Goal: Communication & Community: Answer question/provide support

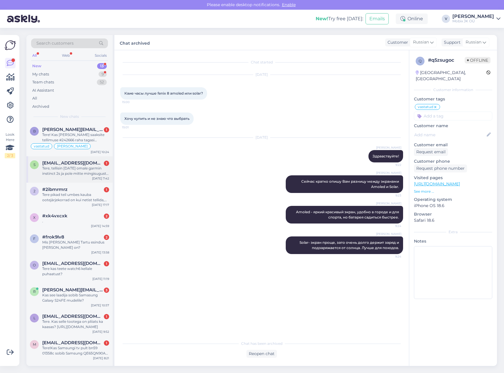
click at [85, 173] on div "Tere, tellisin [DATE] omale garmin instinct 2s ja pole mitte mingisugust infot …" at bounding box center [75, 170] width 67 height 11
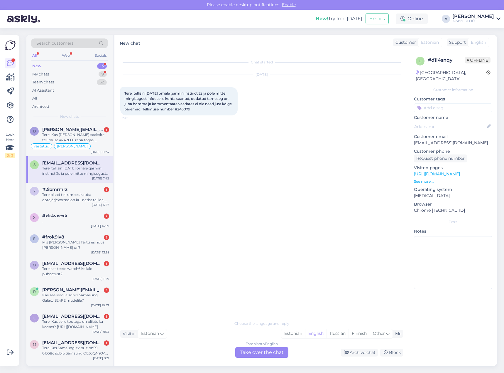
drag, startPoint x: 189, startPoint y: 109, endPoint x: 212, endPoint y: 110, distance: 22.9
click at [212, 110] on div "Tere, tellisin [DATE] omale garmin instinct 2s ja pole mitte mingisugust infot …" at bounding box center [178, 101] width 117 height 28
click at [207, 117] on div "[DATE] Tere, tellisin [DATE] omale garmin instinct 2s ja pole mitte mingisugust…" at bounding box center [261, 94] width 283 height 53
drag, startPoint x: 190, startPoint y: 110, endPoint x: 207, endPoint y: 110, distance: 17.3
click at [207, 110] on div "Tere, tellisin [DATE] omale garmin instinct 2s ja pole mitte mingisugust infot …" at bounding box center [178, 101] width 117 height 28
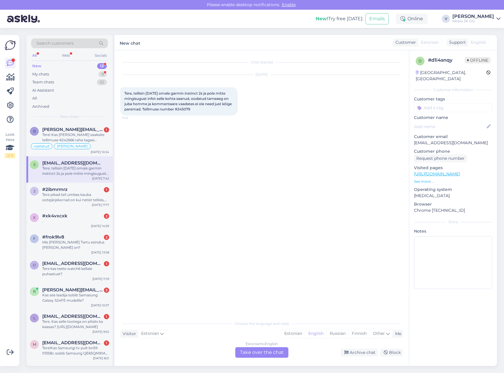
copy span "245079"
click at [102, 189] on div "#2ibmrmrz 1" at bounding box center [75, 189] width 67 height 5
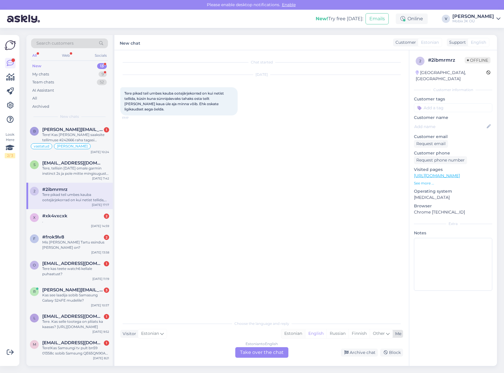
click at [291, 335] on div "Estonian" at bounding box center [293, 333] width 24 height 9
click at [279, 349] on div "Estonian to Estonian Take over the chat" at bounding box center [261, 352] width 53 height 11
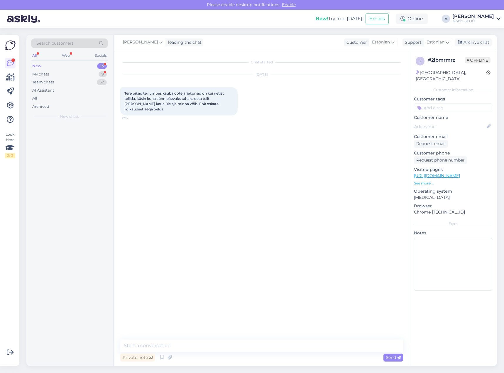
click at [279, 348] on textarea at bounding box center [261, 345] width 283 height 12
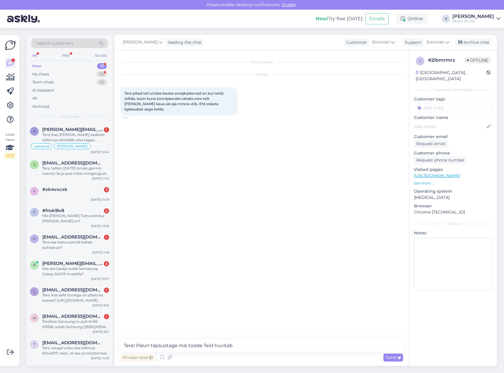
type textarea "Tere! Palun täpsustage mis toode Teid huvitab?"
click at [446, 103] on input at bounding box center [453, 107] width 78 height 9
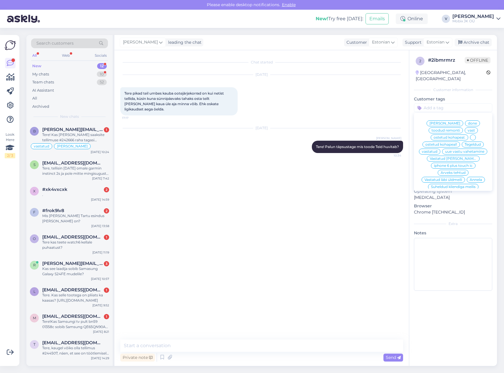
click at [437, 150] on span "vastatud" at bounding box center [430, 152] width 16 height 4
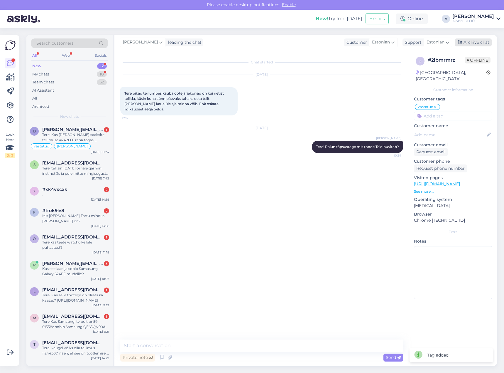
click at [479, 45] on div "Archive chat" at bounding box center [473, 42] width 37 height 8
click at [101, 195] on div "." at bounding box center [75, 194] width 67 height 5
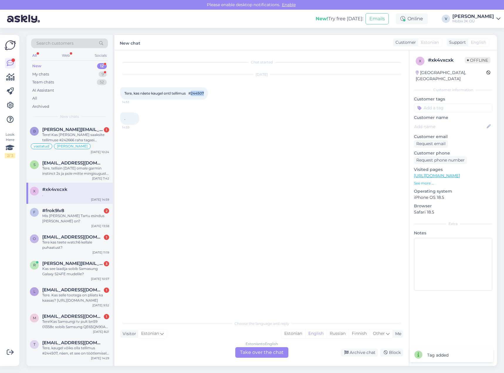
drag, startPoint x: 193, startPoint y: 93, endPoint x: 217, endPoint y: 91, distance: 24.4
click at [217, 91] on div "[DATE] Tere, kas näete kaugel ontl tellimus #244507 14:53" at bounding box center [261, 87] width 283 height 38
copy span "244507"
click at [86, 221] on div "Mis [PERSON_NAME] Tartu esindus [PERSON_NAME] on?" at bounding box center [75, 218] width 67 height 11
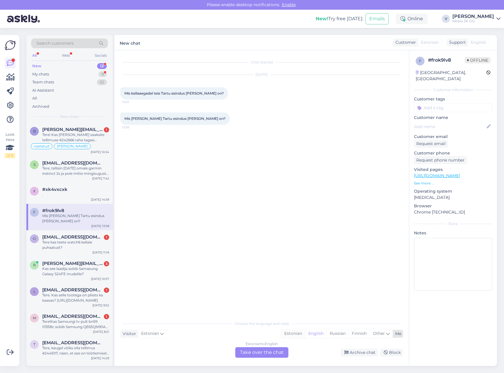
click at [296, 335] on div "Estonian" at bounding box center [293, 333] width 24 height 9
click at [285, 350] on div "Estonian to Estonian Take over the chat" at bounding box center [261, 352] width 53 height 11
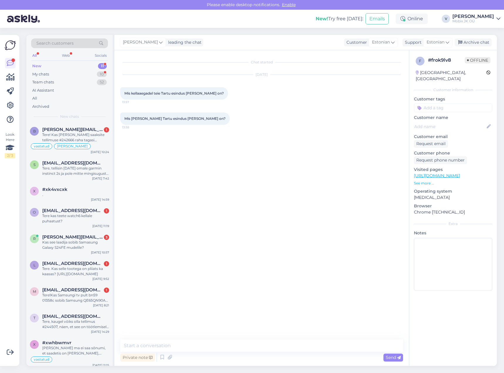
click at [280, 347] on textarea at bounding box center [261, 345] width 283 height 12
type textarea "Tere! 20.08 olime kinni, nüüd töötame tavapäraselt."
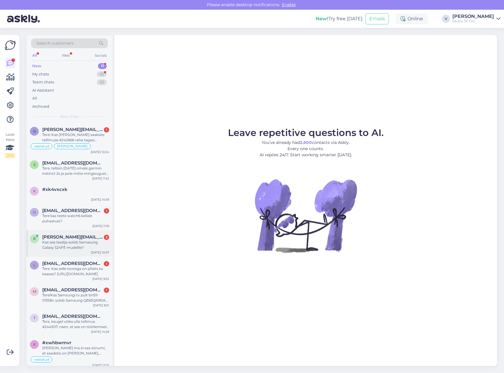
click at [84, 243] on div "Kas see laadija sobib Samasung Galaxy S24FE mudelile?" at bounding box center [75, 244] width 67 height 11
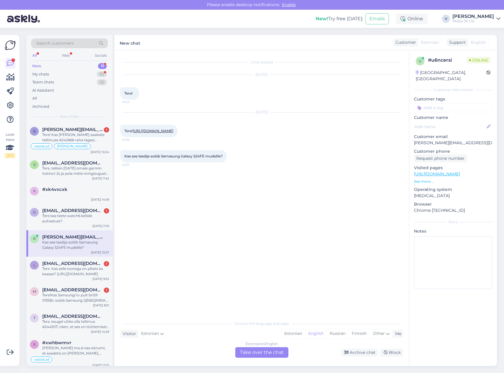
click at [173, 130] on link "https://mobix.ee/toode/samsung-usb-tuup-c-kiirlaadimisega-seinalaadija-25w-must/" at bounding box center [153, 130] width 41 height 4
click at [295, 333] on div "Estonian" at bounding box center [293, 333] width 24 height 9
click at [274, 352] on div "Estonian to Estonian Take over the chat" at bounding box center [261, 352] width 53 height 11
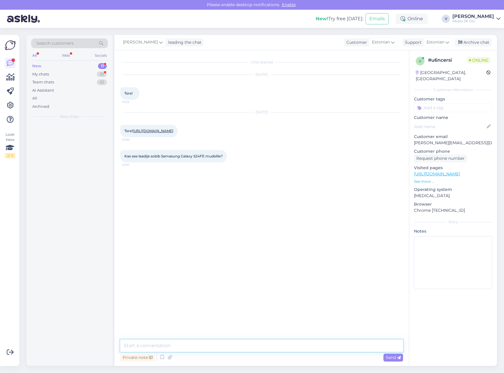
click at [273, 348] on textarea at bounding box center [261, 345] width 283 height 12
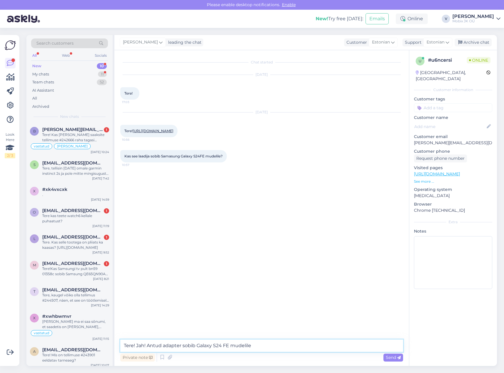
type textarea "Tere! Jah! Antud adapter sobib Galaxy S24 FE mudelile."
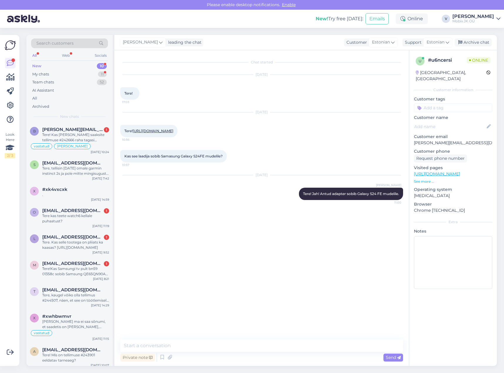
click at [437, 103] on input at bounding box center [453, 107] width 78 height 9
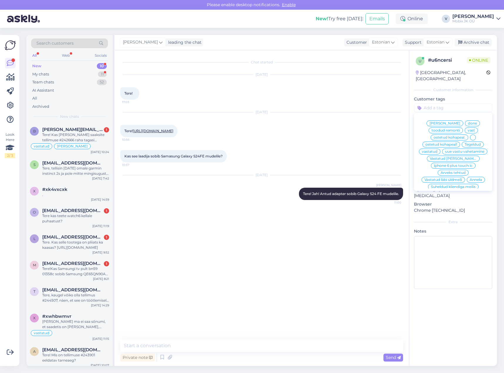
click at [437, 150] on span "vastatud" at bounding box center [430, 152] width 16 height 4
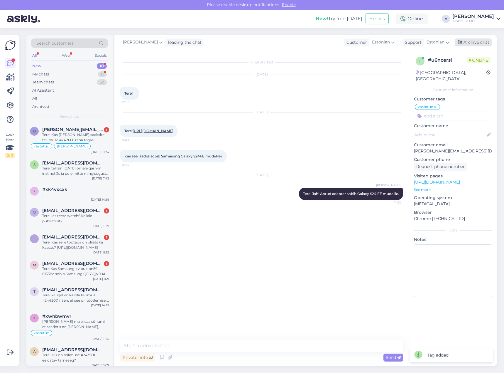
click at [480, 40] on div "Archive chat" at bounding box center [473, 42] width 37 height 8
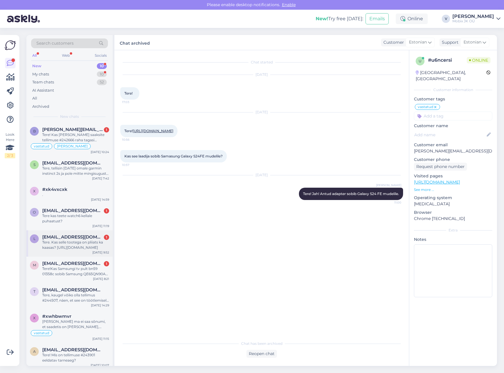
click at [85, 246] on div "Tere. Kas selle tootega on pliiats ka kaasas? [URL][DOMAIN_NAME]" at bounding box center [75, 244] width 67 height 11
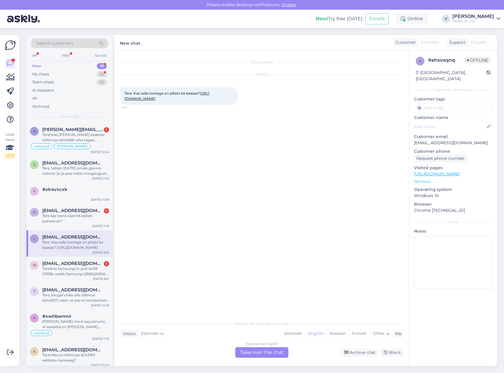
click at [187, 98] on link "https://mobix.ee/toode/samsung-galaxy-tab-s9-fe-10-9-wi-fi-x510-128gb-gray/" at bounding box center [166, 96] width 85 height 10
click at [295, 329] on div "Estonian" at bounding box center [293, 333] width 24 height 9
click at [275, 349] on div "Estonian to Estonian Take over the chat" at bounding box center [261, 352] width 53 height 11
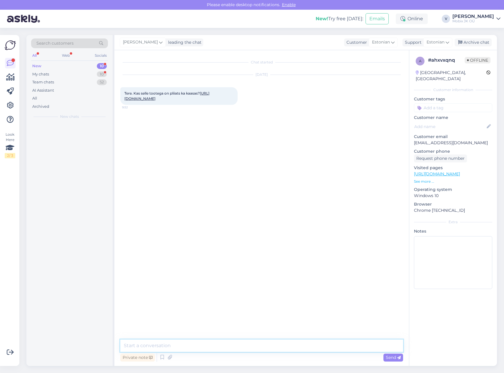
click at [274, 347] on textarea at bounding box center [261, 345] width 283 height 12
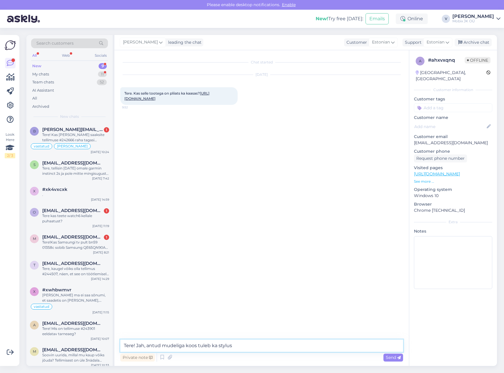
click at [219, 345] on textarea "Tere! Jah, antud mudeliga koos tuleb ka stylus" at bounding box center [261, 345] width 283 height 12
click at [258, 344] on textarea "Tere! Jah, antud mudeliga koos tuleb ka S Pen stylus" at bounding box center [261, 345] width 283 height 12
type textarea "Tere! Jah, antud mudeliga koos tuleb ka S Pen stylus."
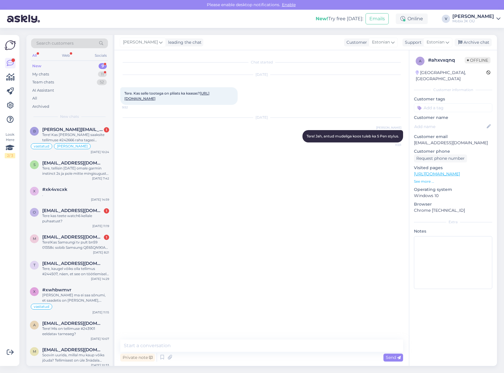
click at [444, 104] on input at bounding box center [453, 107] width 78 height 9
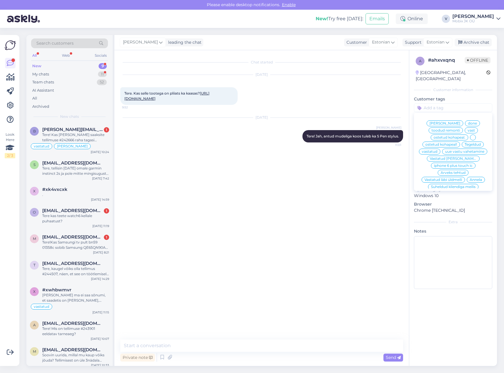
click at [437, 150] on span "vastatud" at bounding box center [430, 152] width 16 height 4
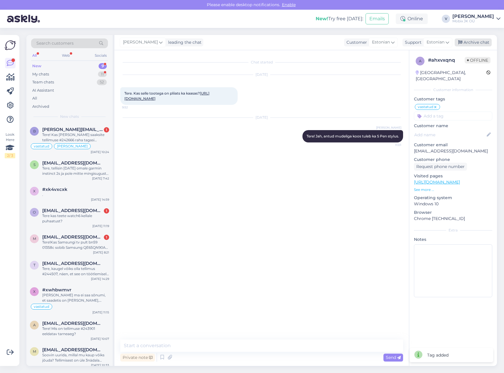
click at [474, 43] on div "Archive chat" at bounding box center [473, 42] width 37 height 8
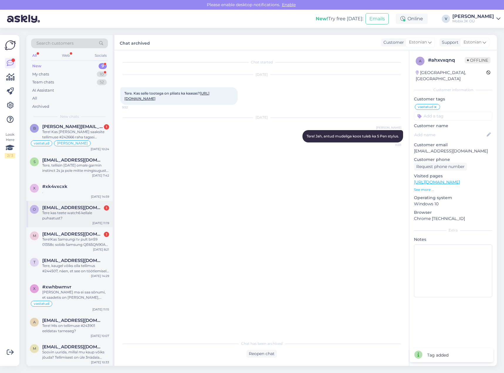
scroll to position [4, 0]
click at [82, 217] on div "Tere kas teete watch6 kellale puhaatust?" at bounding box center [75, 214] width 67 height 11
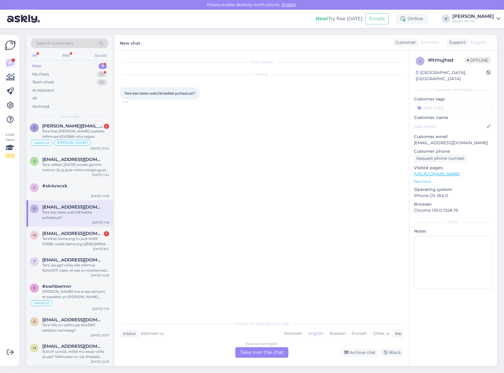
click at [275, 351] on div "Estonian to English Take over the chat" at bounding box center [261, 352] width 53 height 11
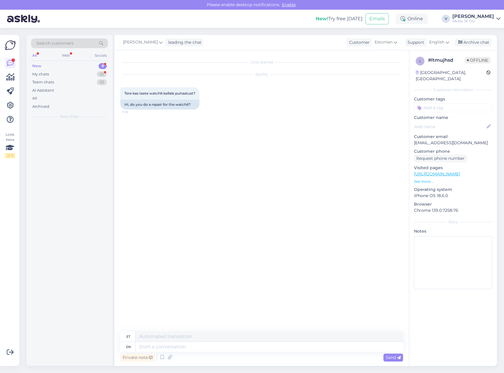
scroll to position [0, 0]
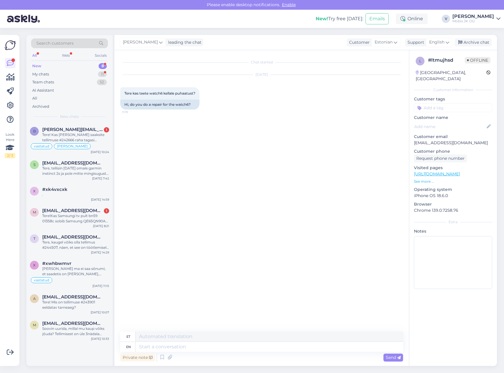
click at [168, 38] on div "Valeria leading the chat Customer Estonian Support English Archive chat" at bounding box center [305, 42] width 383 height 15
click at [168, 39] on div "Valeria leading the chat" at bounding box center [162, 42] width 84 height 8
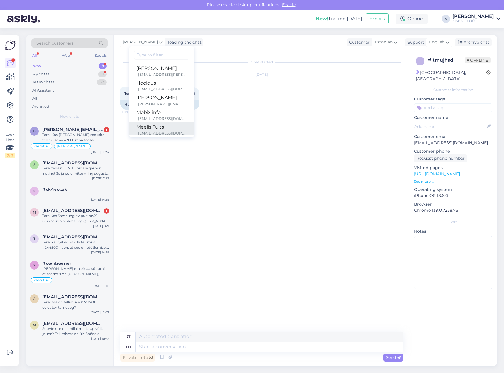
click at [149, 126] on div "Meelis Tults" at bounding box center [161, 127] width 50 height 7
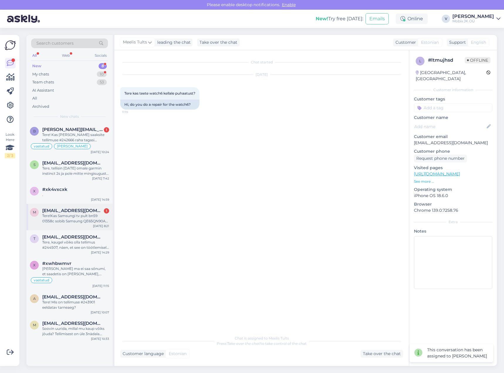
click at [92, 214] on div "Tere!Kas Samsungi tv pult bn59 01358c sobib Samsung QE65QN90A 65" 4K Neo QLED?" at bounding box center [75, 218] width 67 height 11
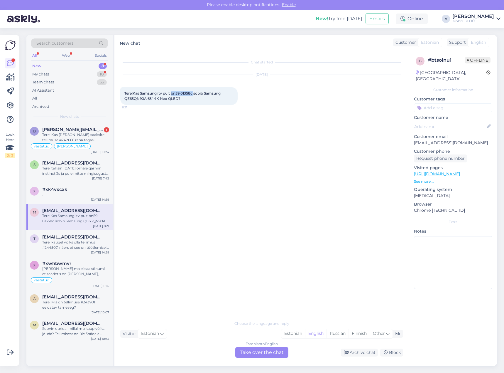
drag, startPoint x: 172, startPoint y: 92, endPoint x: 194, endPoint y: 91, distance: 22.3
click at [194, 91] on span "Tere!Kas Samsungi tv pult bn59 01358c sobib Samsung QE65QN90A 65" 4K Neo QLED?" at bounding box center [172, 96] width 97 height 10
copy span "bn59 01358c"
drag, startPoint x: 124, startPoint y: 99, endPoint x: 178, endPoint y: 101, distance: 53.4
click at [178, 101] on div "Tere!Kas Samsungi tv pult bn59 01358c sobib Samsung QE65QN90A 65" 4K Neo QLED? …" at bounding box center [178, 96] width 117 height 18
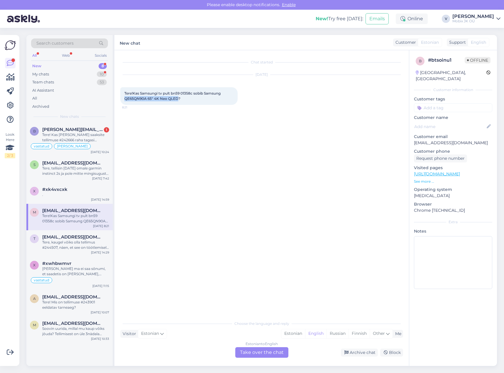
copy span "QE65QN90A 65" 4K Neo QLED"
click at [295, 334] on div "Estonian" at bounding box center [293, 333] width 24 height 9
click at [280, 352] on div "Estonian to Estonian Take over the chat" at bounding box center [261, 352] width 53 height 11
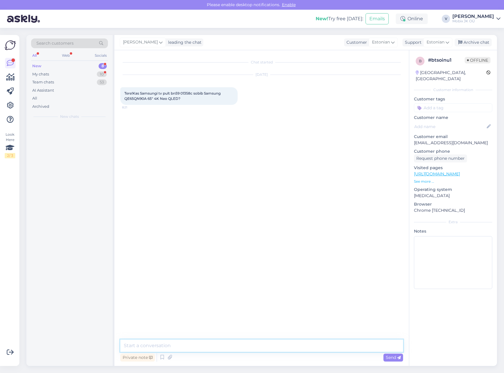
click at [281, 350] on textarea at bounding box center [261, 345] width 283 height 12
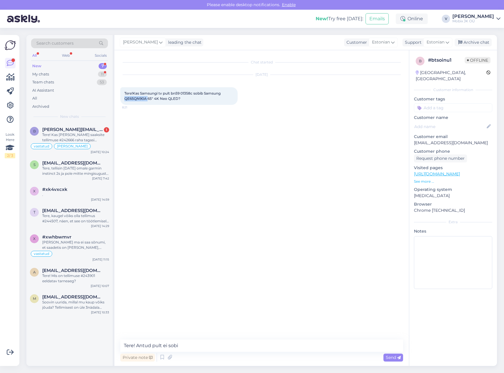
drag, startPoint x: 125, startPoint y: 98, endPoint x: 147, endPoint y: 100, distance: 22.1
click at [147, 100] on span "Tere!Kas Samsungi tv pult bn59 01358c sobib Samsung QE65QN90A 65" 4K Neo QLED?" at bounding box center [172, 96] width 97 height 10
copy span "QE65QN90A"
click at [245, 342] on textarea "Tere! Antud pult ei sobi" at bounding box center [261, 345] width 283 height 12
paste textarea "QE65QN90A"
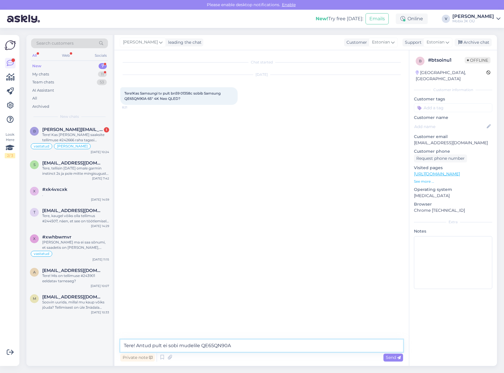
type textarea "Tere! Antud pult ei sobi mudelile QE65QN90A ."
click at [220, 344] on textarea at bounding box center [261, 345] width 283 height 12
type textarea "Sobiv pult oleks koodiga BN59-01357A/BN5901357A"
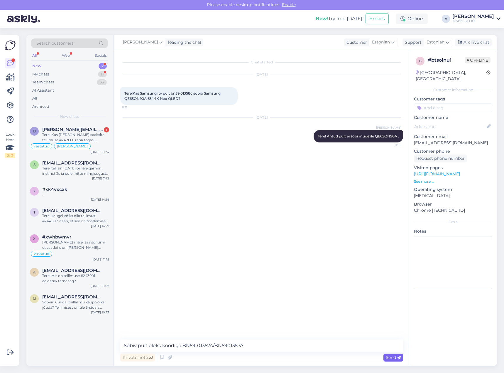
click at [390, 356] on span "Send" at bounding box center [393, 356] width 15 height 5
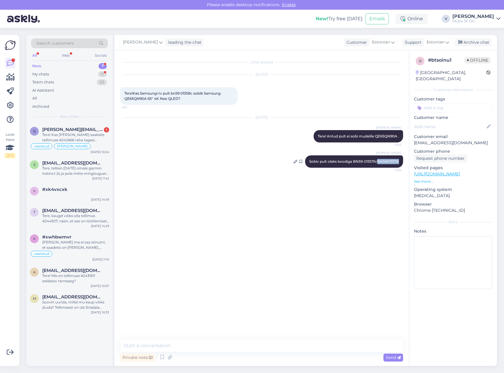
drag, startPoint x: 378, startPoint y: 162, endPoint x: 401, endPoint y: 162, distance: 23.5
click at [401, 162] on div "Valeria Sobiv pult oleks koodiga BN59-01357A/BN5901357A 11:06" at bounding box center [354, 161] width 98 height 12
copy span "BN5901357A"
